Goal: Task Accomplishment & Management: Manage account settings

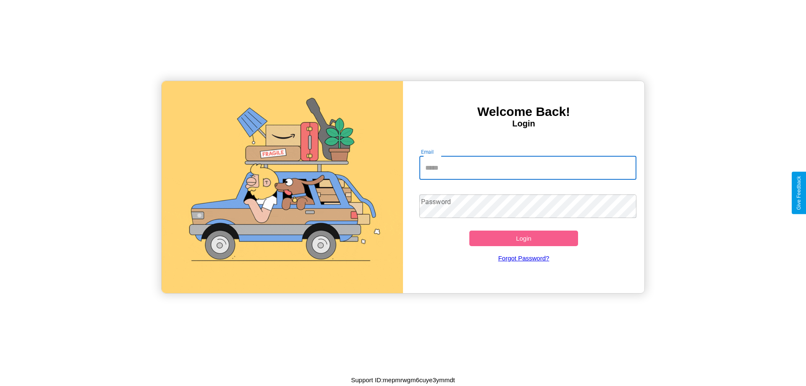
click at [528, 168] on input "Email" at bounding box center [529, 168] width 218 height 24
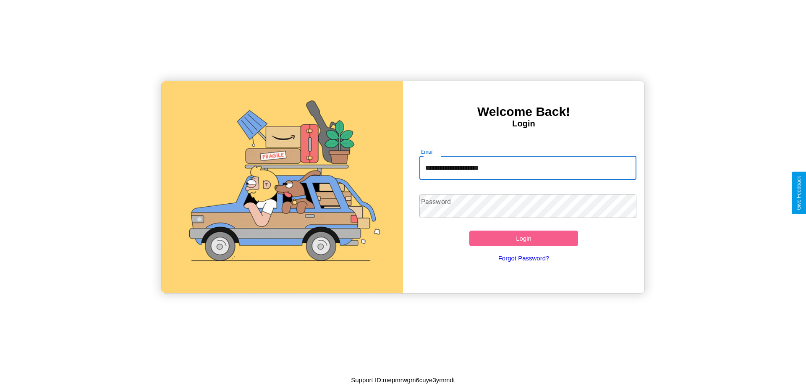
type input "**********"
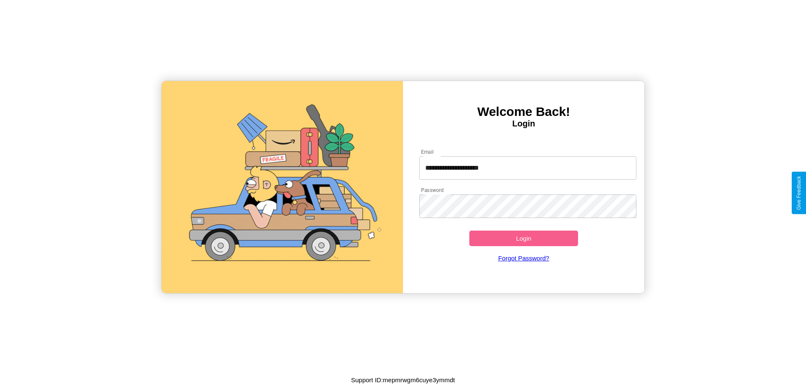
click at [524, 238] on button "Login" at bounding box center [524, 239] width 109 height 16
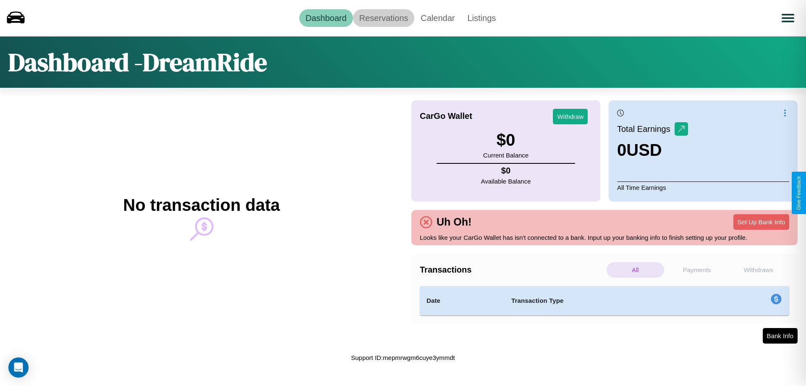
click at [383, 18] on link "Reservations" at bounding box center [384, 18] width 62 height 18
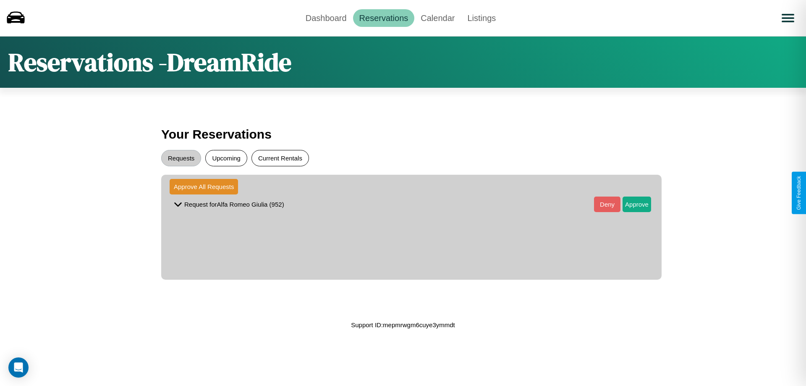
click at [280, 158] on button "Current Rentals" at bounding box center [281, 158] width 58 height 16
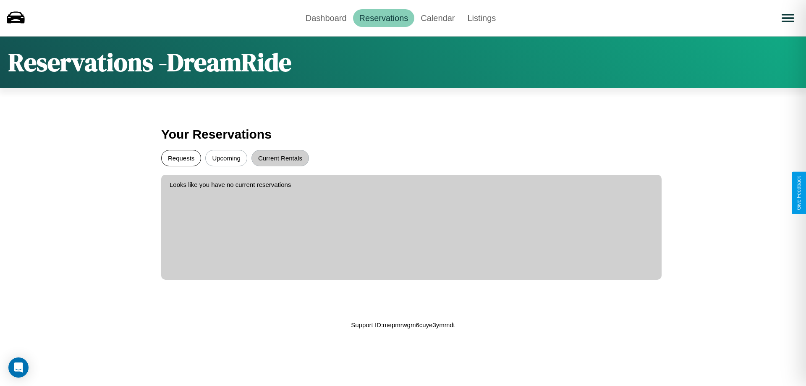
click at [181, 158] on button "Requests" at bounding box center [181, 158] width 40 height 16
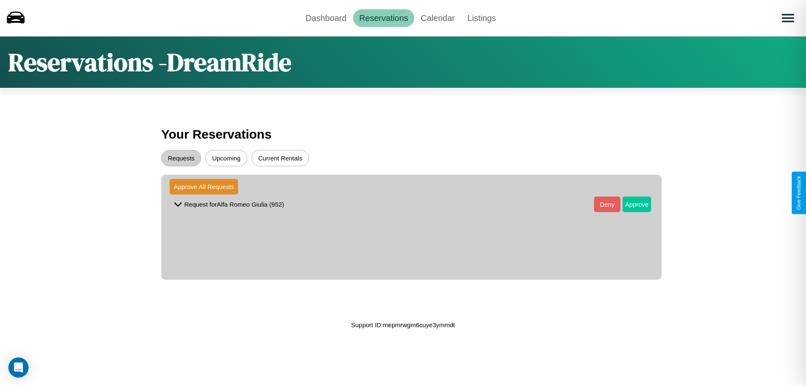
click at [631, 204] on button "Approve" at bounding box center [637, 205] width 29 height 16
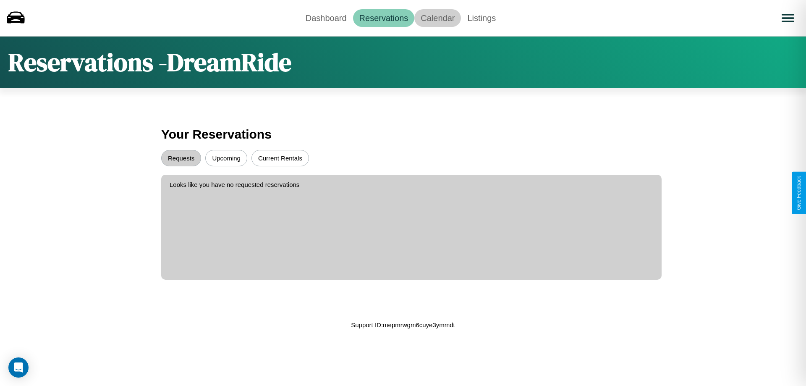
click at [438, 18] on link "Calendar" at bounding box center [437, 18] width 47 height 18
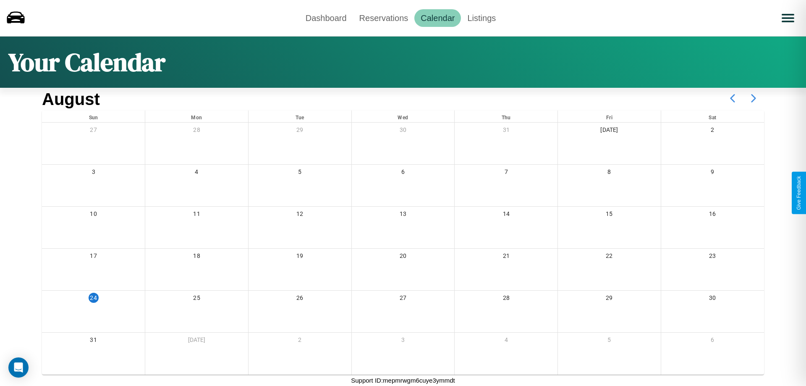
click at [754, 98] on icon at bounding box center [753, 98] width 21 height 21
